Goal: Task Accomplishment & Management: Manage account settings

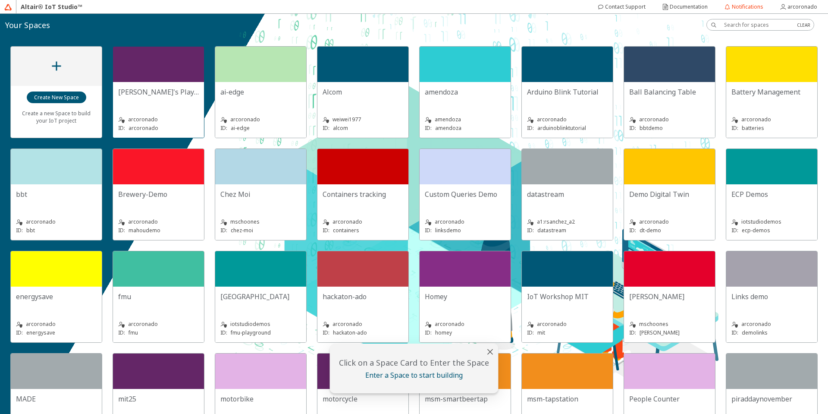
click at [175, 69] on div at bounding box center [158, 64] width 91 height 35
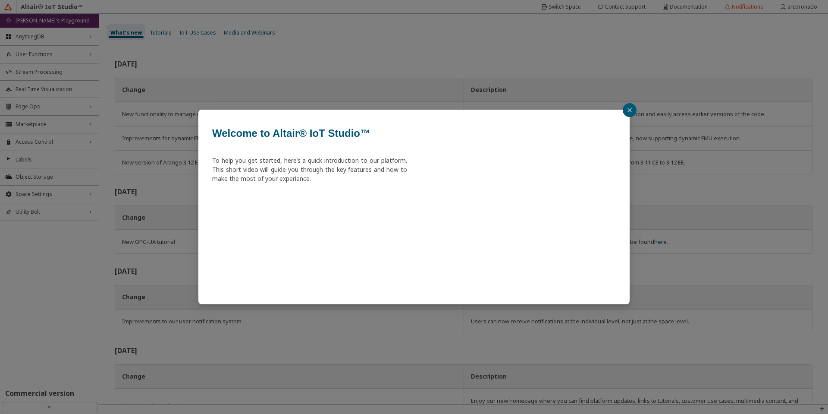
click at [632, 108] on icon "close" at bounding box center [629, 109] width 5 height 5
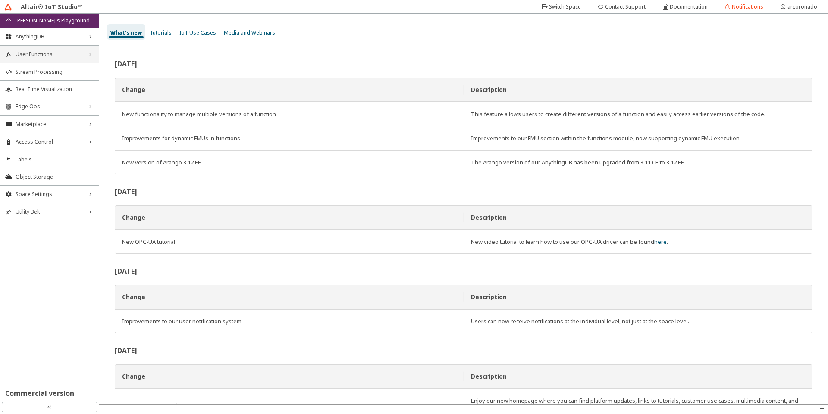
click at [65, 59] on div "User Functions right_chevron" at bounding box center [49, 54] width 99 height 17
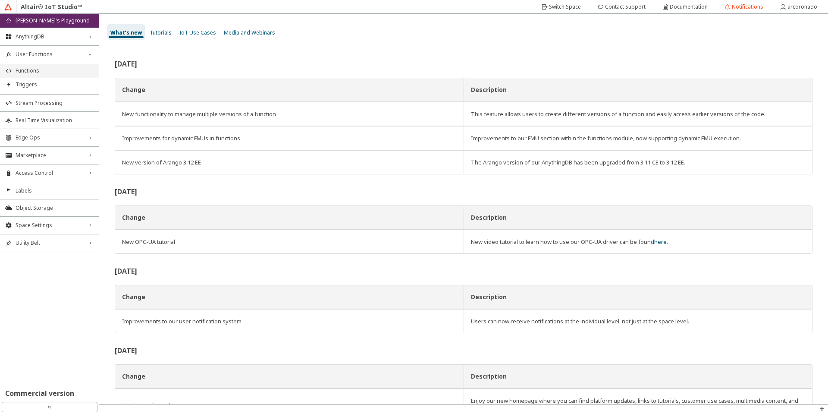
click at [65, 75] on li "Functions" at bounding box center [49, 71] width 99 height 14
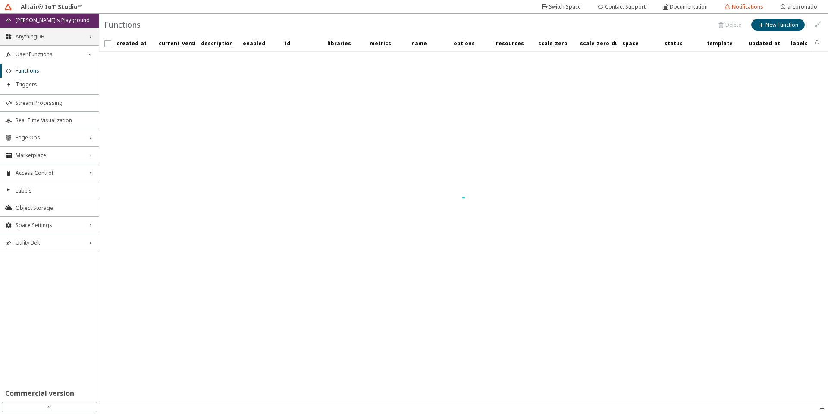
click at [70, 39] on span "AnythingDB" at bounding box center [50, 36] width 68 height 7
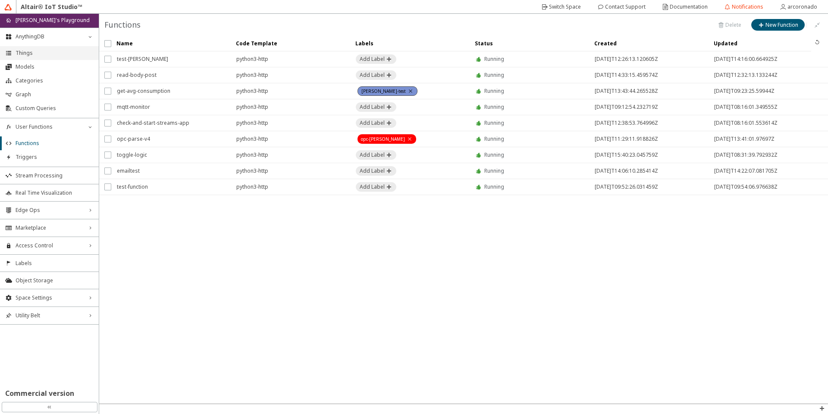
click at [69, 52] on span "Things" at bounding box center [55, 53] width 78 height 7
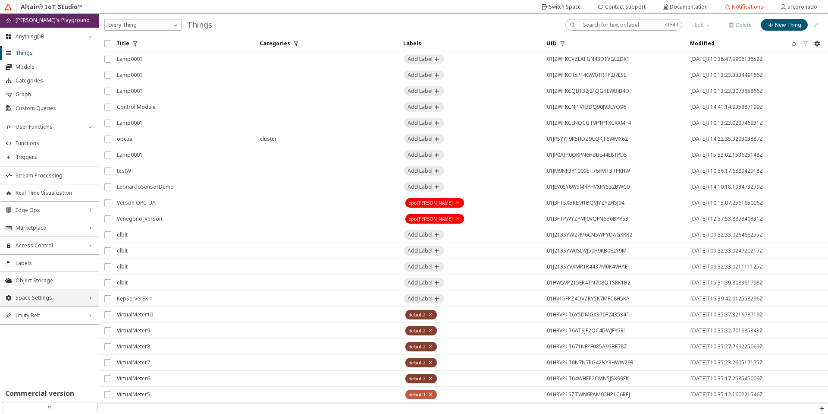
click at [41, 290] on div "Space Settings right_chevron" at bounding box center [49, 297] width 99 height 17
click at [44, 306] on div "Space Settings down_chevron" at bounding box center [49, 297] width 99 height 17
click at [40, 303] on div "Space Settings right_chevron" at bounding box center [49, 297] width 99 height 17
click at [34, 317] on span "General" at bounding box center [55, 314] width 78 height 7
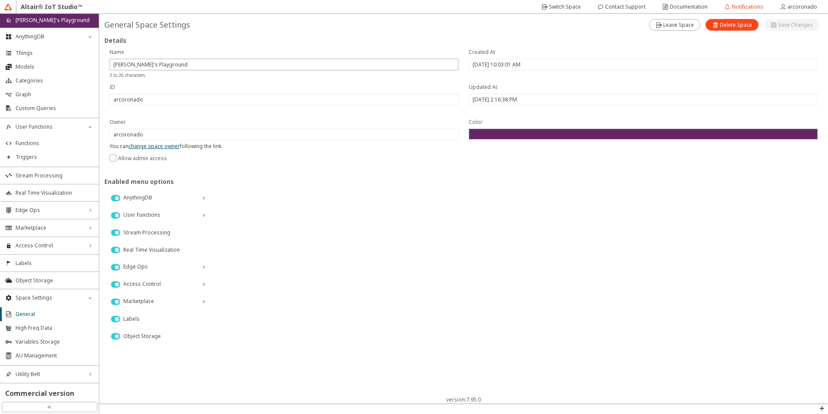
click at [113, 200] on iron-icon at bounding box center [116, 198] width 16 height 10
click at [113, 194] on iron-icon at bounding box center [116, 198] width 16 height 10
click at [116, 195] on iron-icon at bounding box center [116, 198] width 16 height 10
click at [113, 199] on iron-icon at bounding box center [116, 198] width 16 height 10
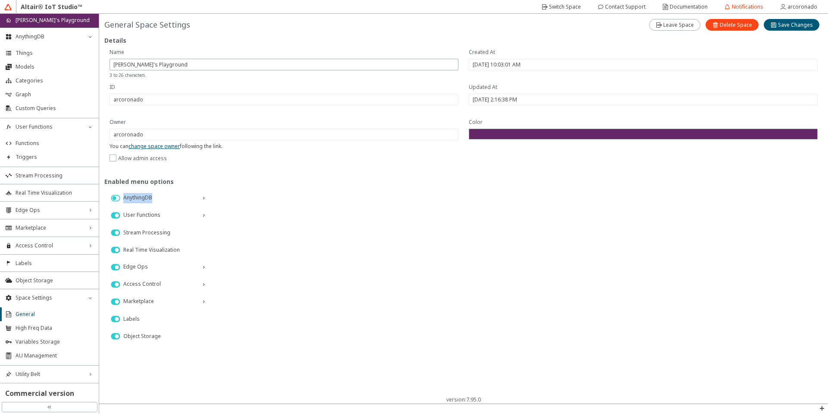
click at [115, 203] on div "AnythingDB" at bounding box center [158, 197] width 108 height 17
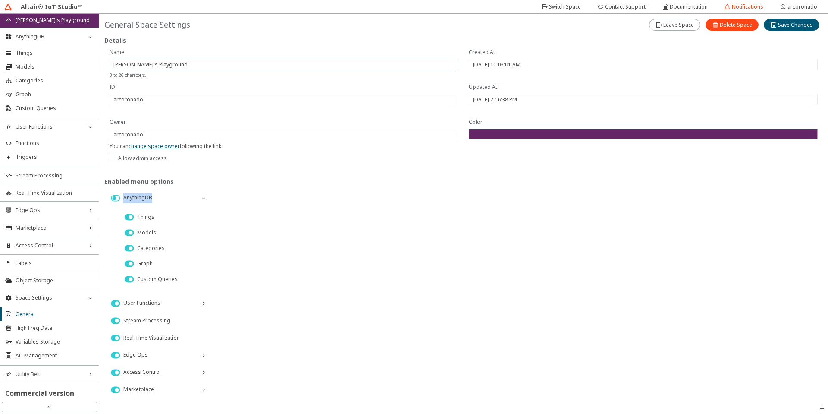
click at [115, 199] on iron-icon at bounding box center [116, 198] width 16 height 10
click at [203, 197] on icon at bounding box center [203, 198] width 7 height 7
